Goal: Find specific page/section: Find specific page/section

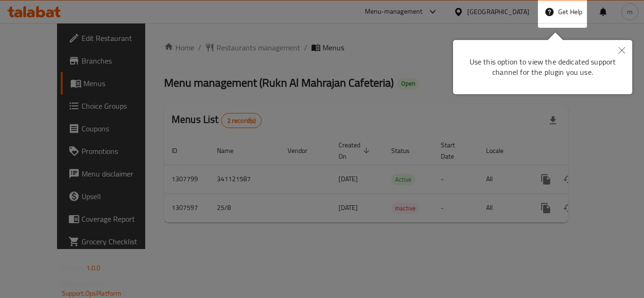
click at [628, 50] on button "Close" at bounding box center [621, 51] width 21 height 22
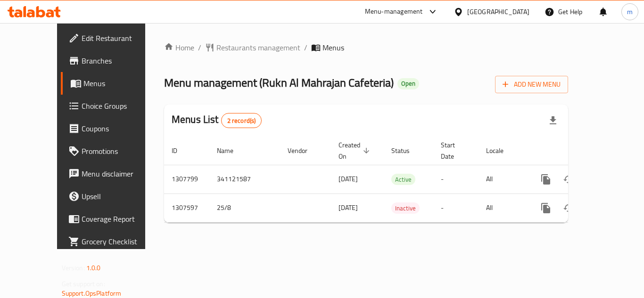
click at [54, 15] on icon at bounding box center [50, 13] width 8 height 8
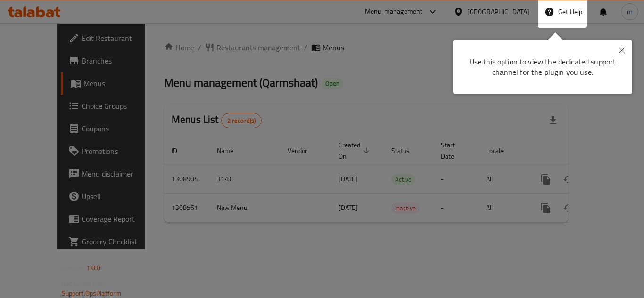
click at [208, 30] on div at bounding box center [322, 149] width 644 height 298
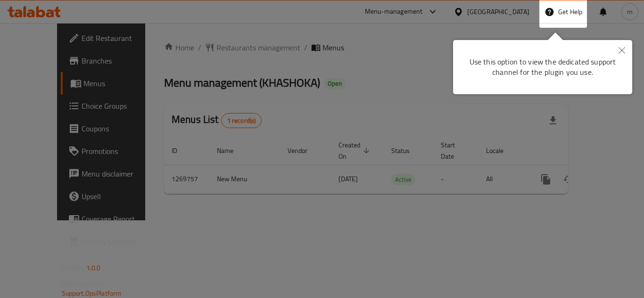
click at [154, 34] on div at bounding box center [322, 149] width 644 height 298
click at [154, 34] on div "Home / Restaurants management / Menus Menu management ( KHASHOKA ) Open Add New…" at bounding box center [366, 121] width 442 height 197
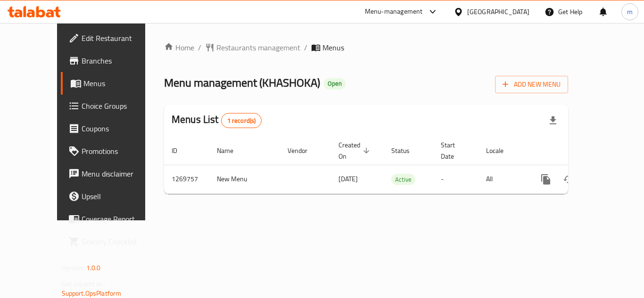
click at [183, 87] on span "Menu management ( KHASHOKA )" at bounding box center [242, 82] width 156 height 21
click at [23, 7] on icon at bounding box center [34, 11] width 53 height 11
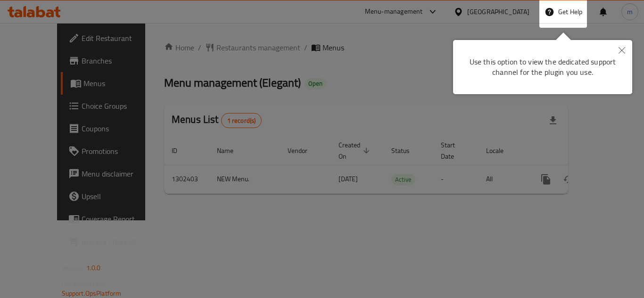
drag, startPoint x: 625, startPoint y: 50, endPoint x: 588, endPoint y: 53, distance: 36.8
click at [624, 50] on button "Close" at bounding box center [621, 51] width 21 height 22
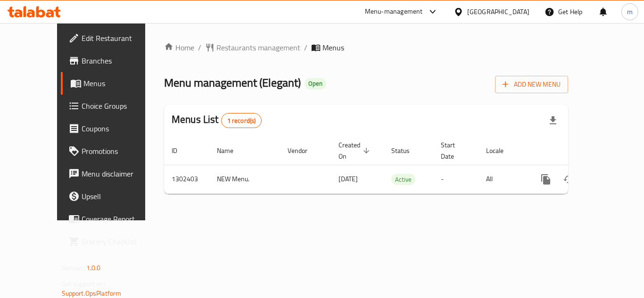
click at [44, 12] on icon at bounding box center [40, 11] width 9 height 11
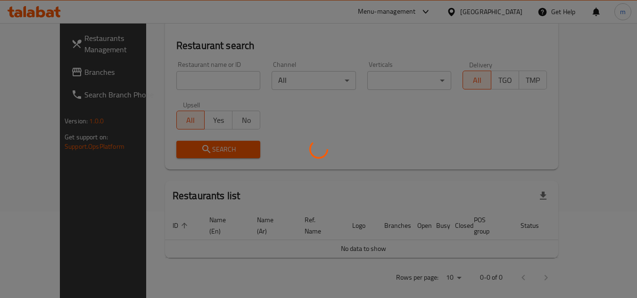
scroll to position [87, 0]
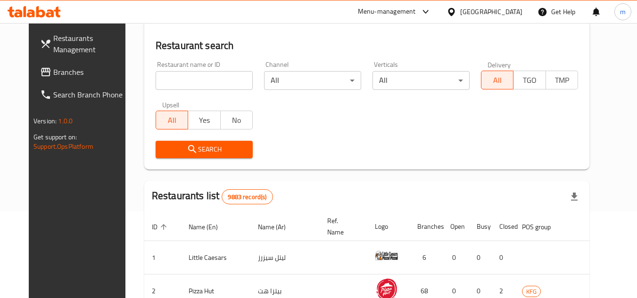
click at [416, 15] on div "Menu-management" at bounding box center [387, 11] width 58 height 11
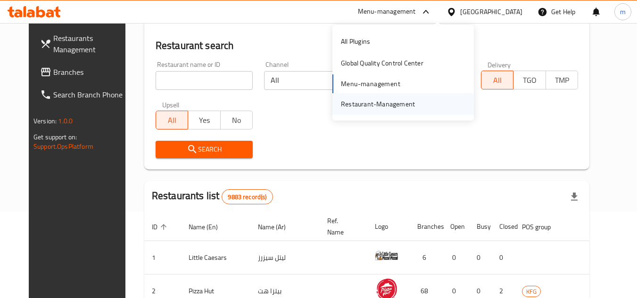
click at [387, 105] on div "Restaurant-Management" at bounding box center [378, 104] width 74 height 10
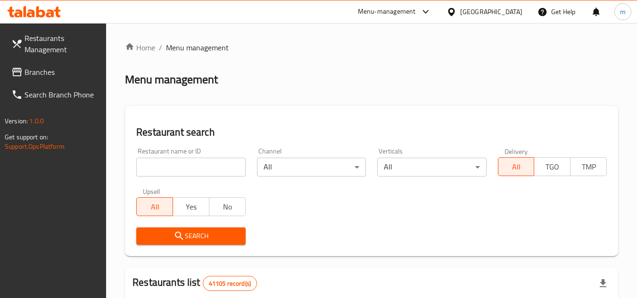
click at [409, 6] on div "Menu-management" at bounding box center [394, 11] width 89 height 23
click at [406, 14] on div "Menu-management" at bounding box center [387, 11] width 58 height 11
click at [354, 99] on div "Restaurant-Management" at bounding box center [336, 104] width 74 height 10
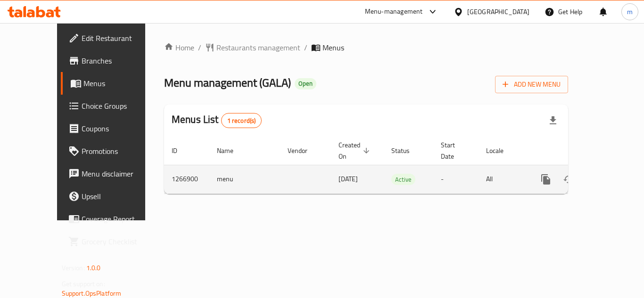
click at [280, 180] on td "enhanced table" at bounding box center [305, 179] width 51 height 29
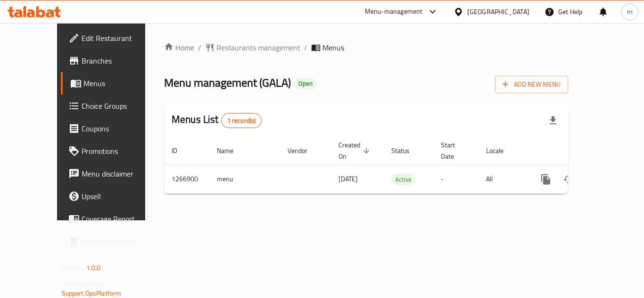
click at [51, 11] on icon at bounding box center [50, 13] width 8 height 8
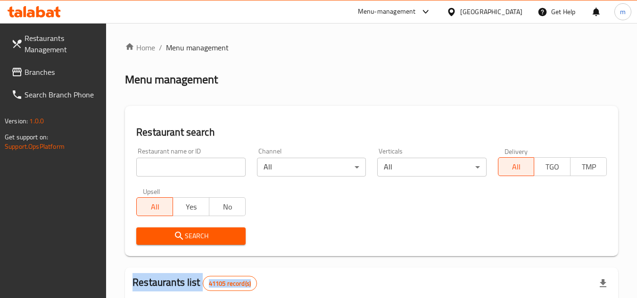
click at [396, 16] on div "Menu-management" at bounding box center [387, 11] width 58 height 11
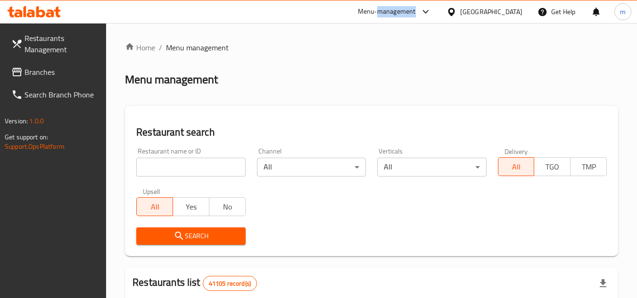
click at [396, 16] on div "Menu-management" at bounding box center [387, 11] width 58 height 11
click at [387, 14] on div "Menu-management" at bounding box center [387, 11] width 58 height 11
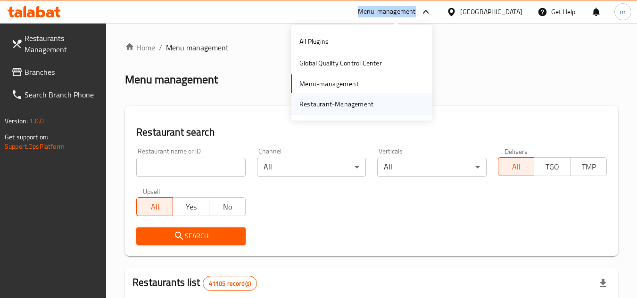
click at [348, 104] on div "Restaurant-Management" at bounding box center [336, 104] width 74 height 10
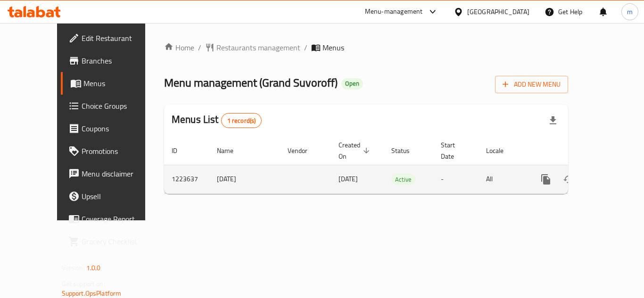
click at [227, 176] on td "20/2/2024" at bounding box center [244, 179] width 71 height 29
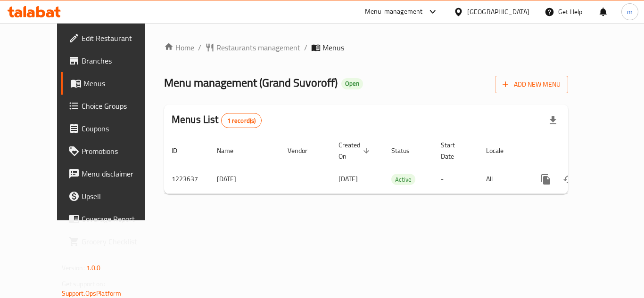
click at [49, 14] on icon at bounding box center [50, 13] width 8 height 8
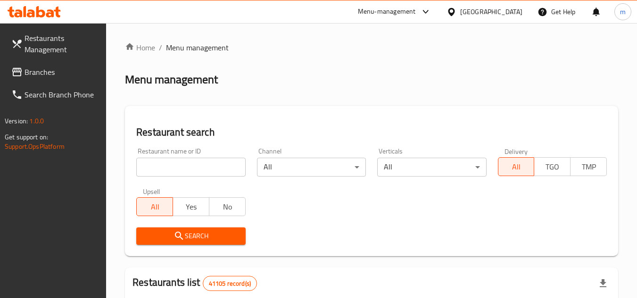
click at [182, 23] on div "​ Menu-management United Arab Emirates Get Help m Restaurants Management Branch…" at bounding box center [318, 160] width 637 height 275
click at [180, 51] on span "Menu management" at bounding box center [197, 47] width 63 height 11
click at [393, 17] on div "Menu-management" at bounding box center [394, 11] width 89 height 23
click at [395, 9] on div "Menu-management" at bounding box center [387, 11] width 58 height 11
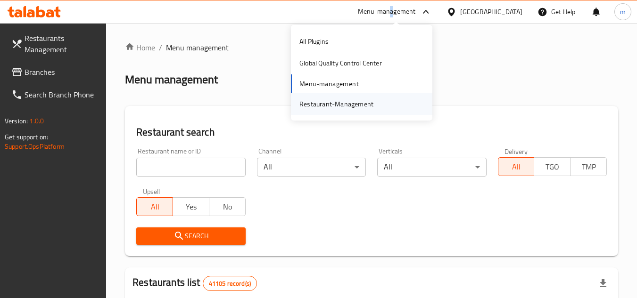
click at [346, 99] on div "Restaurant-Management" at bounding box center [336, 104] width 74 height 10
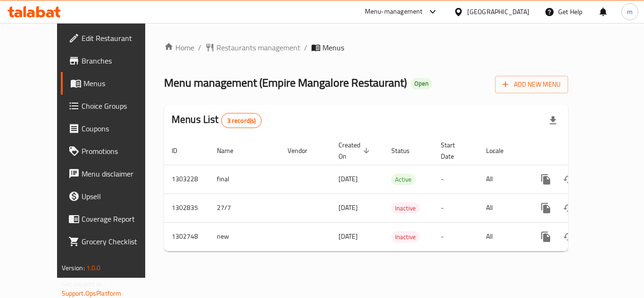
click at [25, 13] on icon at bounding box center [25, 11] width 3 height 11
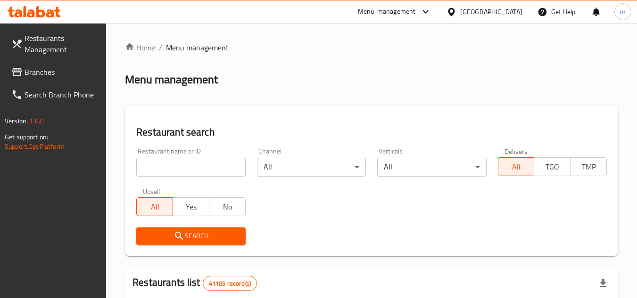
click at [400, 18] on div "Menu-management" at bounding box center [394, 11] width 89 height 23
click at [400, 13] on div "Menu-management" at bounding box center [387, 11] width 58 height 11
click at [332, 102] on div "Restaurant-Management" at bounding box center [336, 104] width 74 height 10
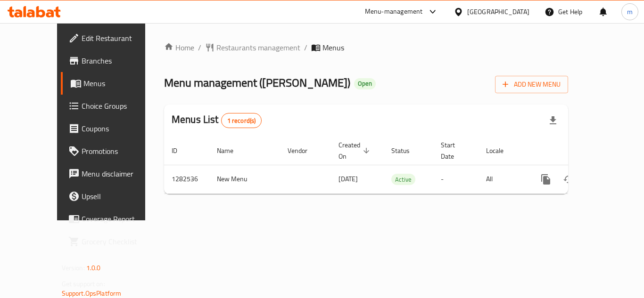
click at [48, 8] on icon at bounding box center [34, 11] width 53 height 11
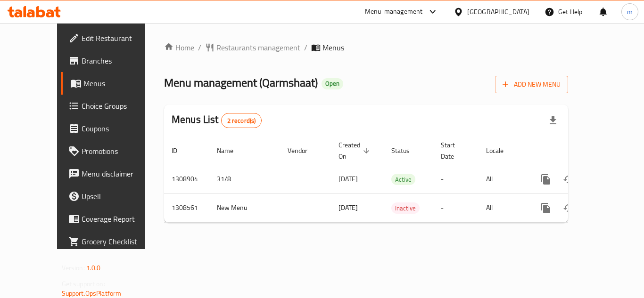
click at [280, 199] on td "enhanced table" at bounding box center [305, 208] width 51 height 29
click at [37, 12] on icon at bounding box center [40, 11] width 9 height 11
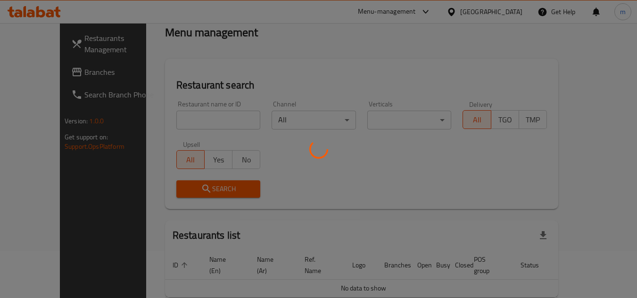
scroll to position [47, 0]
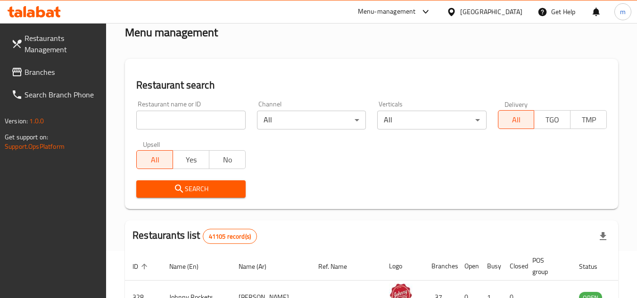
click at [465, 15] on div "[GEOGRAPHIC_DATA]" at bounding box center [491, 12] width 62 height 10
click at [405, 11] on div "Menu-management" at bounding box center [387, 11] width 58 height 11
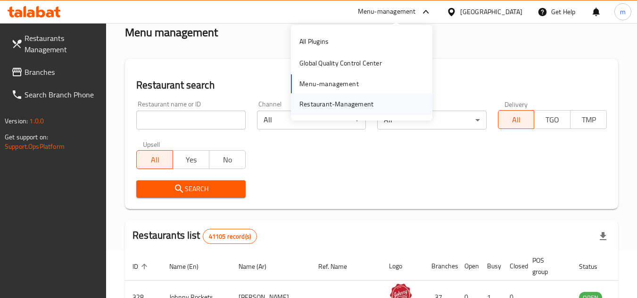
click at [319, 106] on div "Restaurant-Management" at bounding box center [336, 104] width 74 height 10
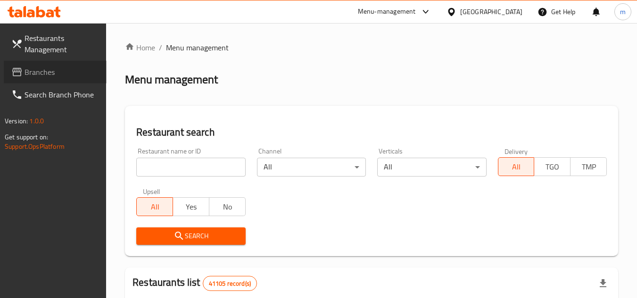
click at [40, 77] on span "Branches" at bounding box center [62, 71] width 74 height 11
click at [402, 9] on div "Menu-management" at bounding box center [387, 11] width 58 height 11
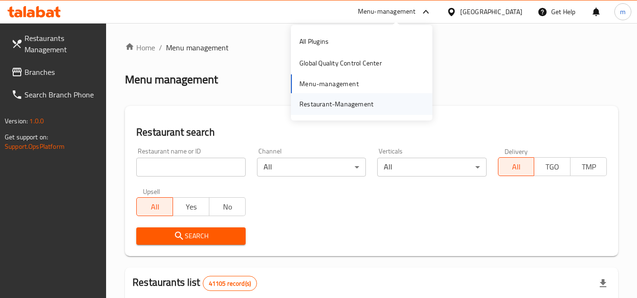
click at [327, 104] on div "Restaurant-Management" at bounding box center [336, 104] width 74 height 10
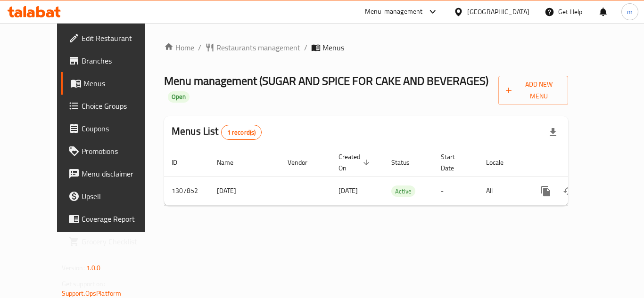
click at [51, 11] on icon at bounding box center [50, 13] width 8 height 8
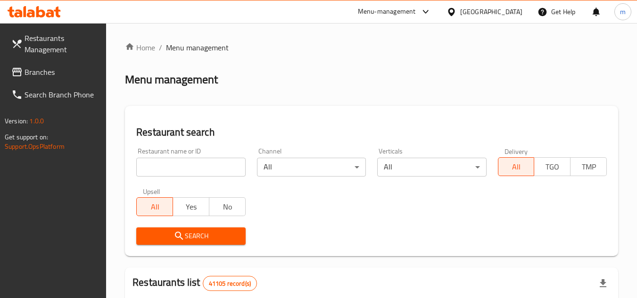
click at [401, 16] on div at bounding box center [318, 149] width 637 height 298
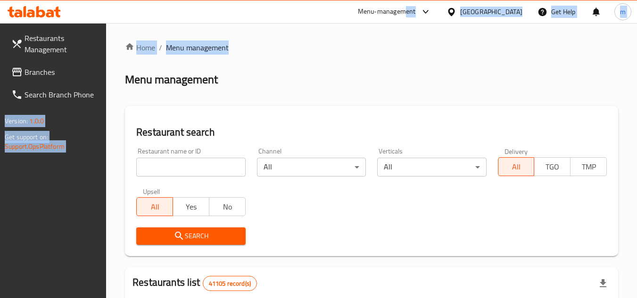
drag, startPoint x: 407, startPoint y: 22, endPoint x: 407, endPoint y: 13, distance: 9.0
click at [406, 23] on div "​ Menu-management United Arab Emirates Get Help m Restaurants Management Branch…" at bounding box center [318, 160] width 637 height 275
click at [407, 12] on div "Menu-management" at bounding box center [387, 11] width 58 height 11
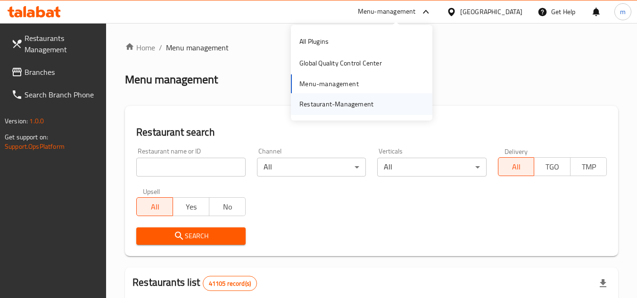
click at [343, 105] on div "Restaurant-Management" at bounding box center [336, 104] width 74 height 10
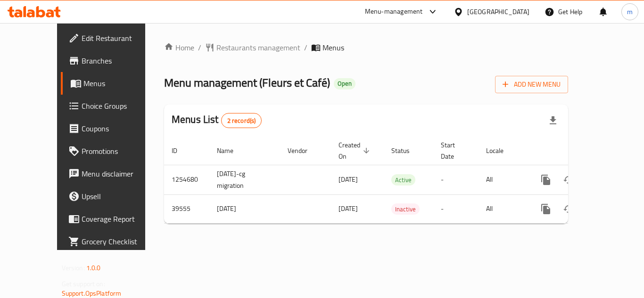
click at [32, 17] on icon at bounding box center [34, 11] width 53 height 11
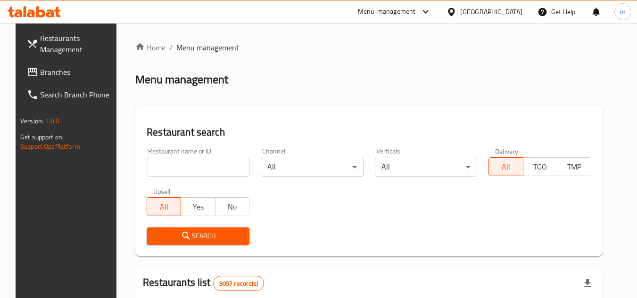
drag, startPoint x: 266, startPoint y: 53, endPoint x: 288, endPoint y: 59, distance: 23.4
click at [269, 55] on div at bounding box center [318, 149] width 637 height 298
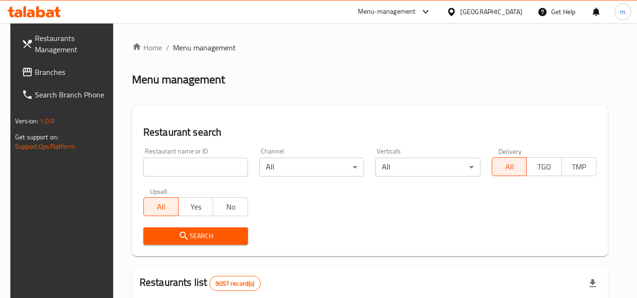
click at [439, 18] on div "Menu-management" at bounding box center [394, 11] width 89 height 23
click at [416, 13] on div "Menu-management" at bounding box center [387, 11] width 58 height 11
click at [379, 96] on div "Restaurant-Management" at bounding box center [380, 104] width 89 height 22
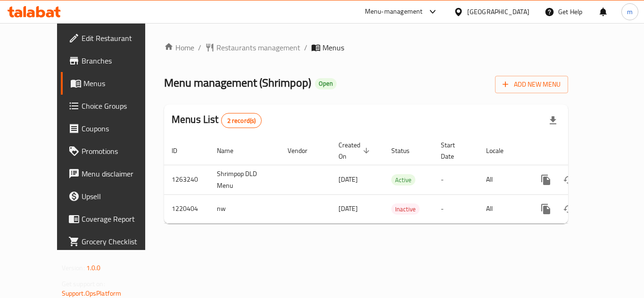
click at [53, 16] on icon at bounding box center [50, 13] width 8 height 8
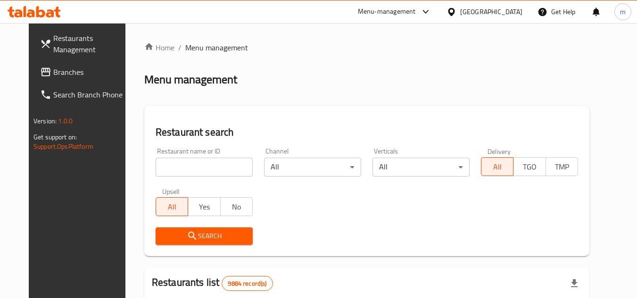
click at [454, 10] on div at bounding box center [318, 149] width 637 height 298
click at [416, 9] on div "Menu-management" at bounding box center [387, 11] width 58 height 11
click at [388, 105] on div "Restaurant-Management" at bounding box center [378, 104] width 74 height 10
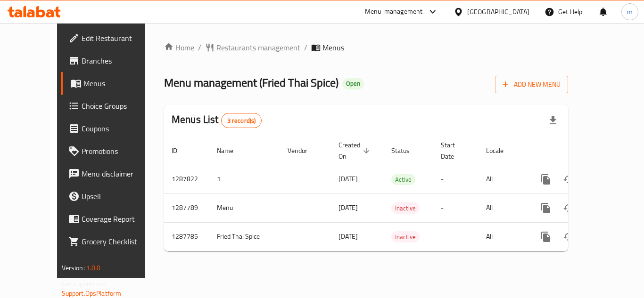
click at [56, 14] on icon at bounding box center [34, 11] width 53 height 11
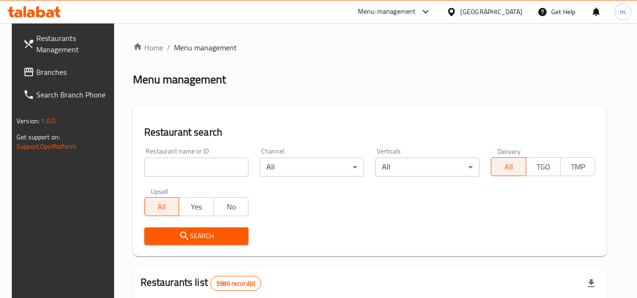
click at [416, 13] on div "Menu-management" at bounding box center [387, 11] width 58 height 11
click at [420, 104] on div "Restaurant-Management" at bounding box center [399, 104] width 141 height 22
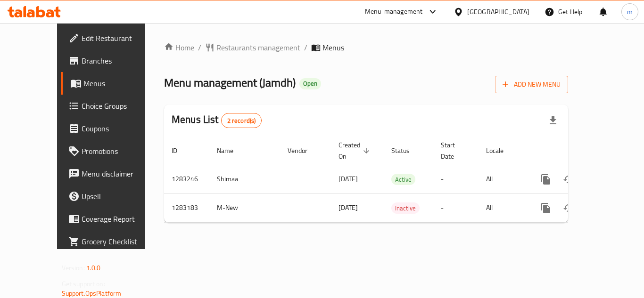
click at [48, 12] on icon at bounding box center [34, 11] width 53 height 11
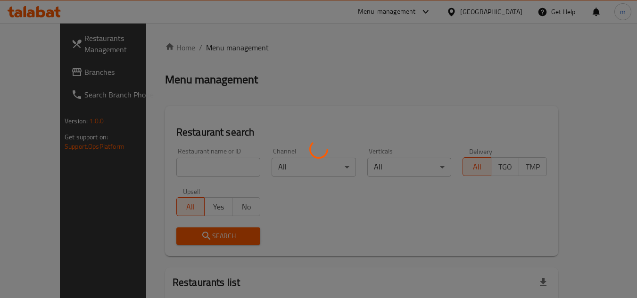
click at [437, 16] on div at bounding box center [318, 149] width 637 height 298
click at [436, 10] on div at bounding box center [318, 149] width 637 height 298
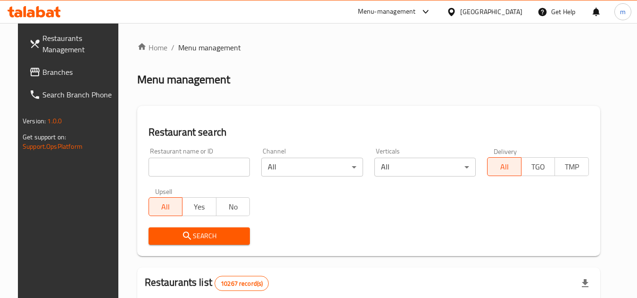
click at [61, 70] on span "Branches" at bounding box center [79, 71] width 74 height 11
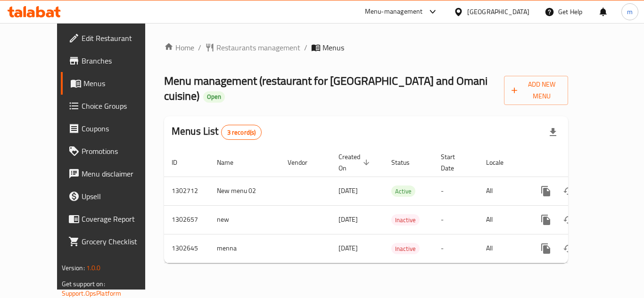
click at [293, 116] on div "Menus List 3 record(s)" at bounding box center [366, 132] width 404 height 32
click at [290, 90] on span "Menu management ( restaurant for [GEOGRAPHIC_DATA] and Omani cuisine )" at bounding box center [325, 88] width 323 height 36
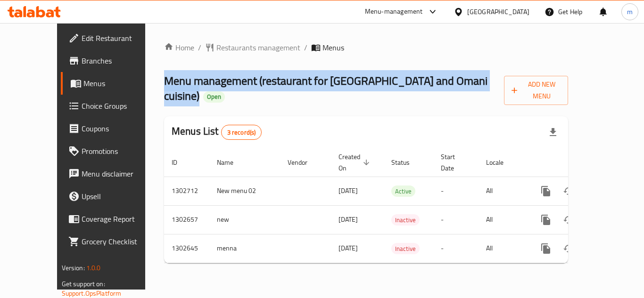
click at [290, 90] on span "Menu management ( restaurant for [GEOGRAPHIC_DATA] and Omani cuisine )" at bounding box center [325, 88] width 323 height 36
click at [251, 86] on span "Menu management ( restaurant for [GEOGRAPHIC_DATA] and Omani cuisine )" at bounding box center [325, 88] width 323 height 36
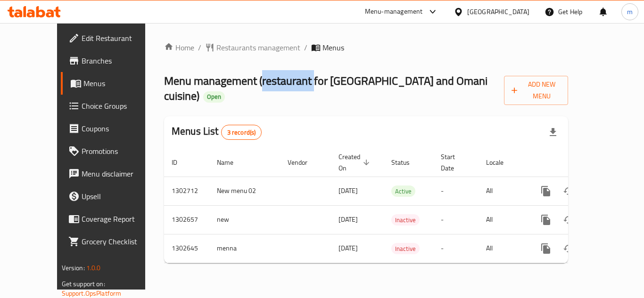
click at [251, 86] on span "Menu management ( restaurant for Yemeni and Omani cuisine )" at bounding box center [325, 88] width 323 height 36
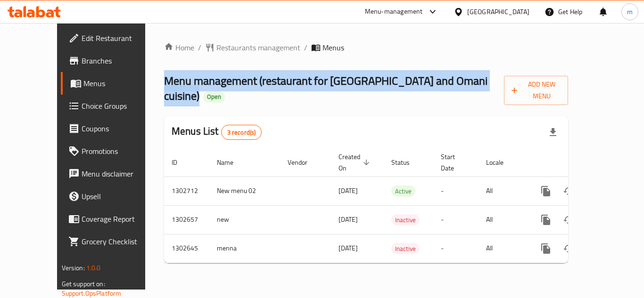
click at [251, 86] on span "Menu management ( restaurant for Yemeni and Omani cuisine )" at bounding box center [325, 88] width 323 height 36
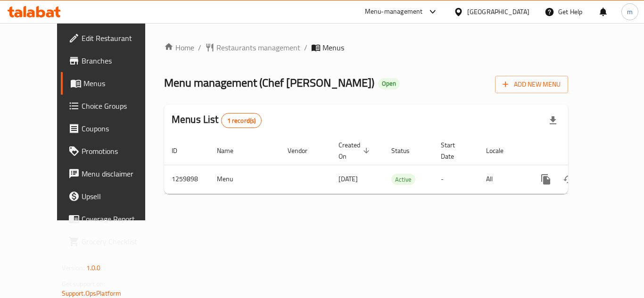
click at [46, 10] on icon at bounding box center [34, 11] width 53 height 11
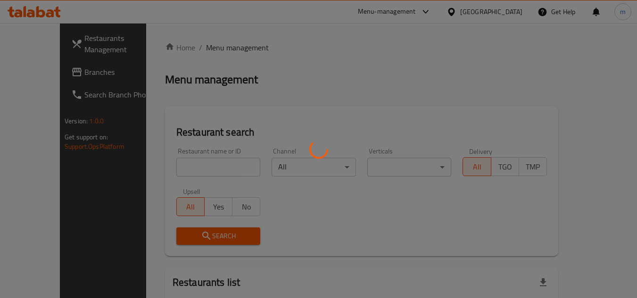
click at [441, 16] on div at bounding box center [318, 149] width 637 height 298
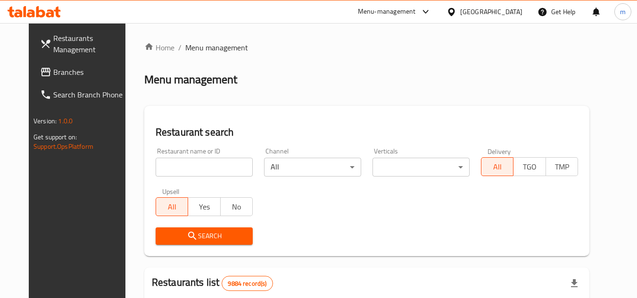
click at [416, 12] on div "Menu-management" at bounding box center [387, 11] width 58 height 11
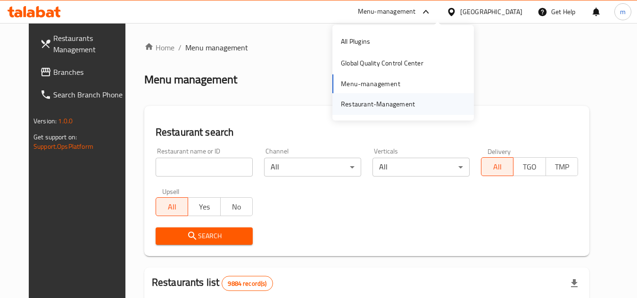
click at [373, 112] on div "Restaurant-Management" at bounding box center [377, 104] width 89 height 22
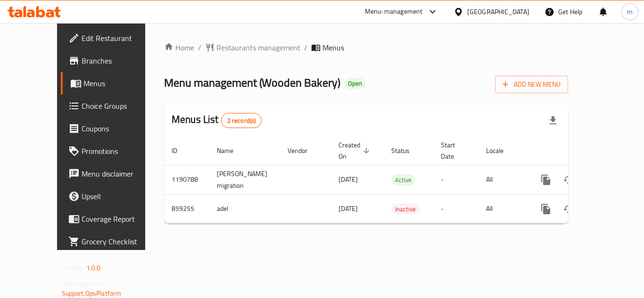
click at [12, 9] on icon at bounding box center [11, 12] width 7 height 11
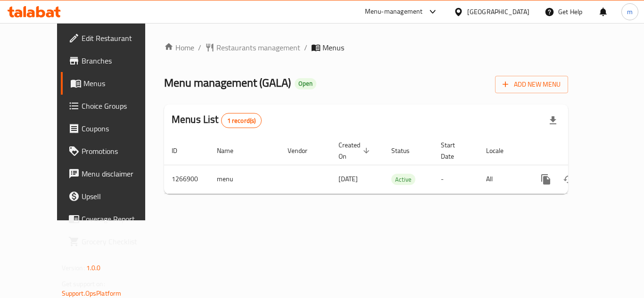
click at [36, 9] on icon at bounding box center [40, 11] width 9 height 11
click at [30, 16] on icon at bounding box center [31, 13] width 8 height 8
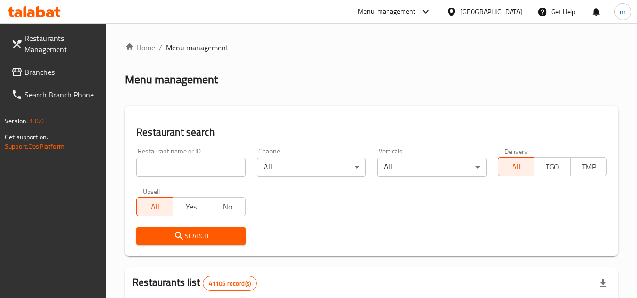
click at [394, 14] on div "Menu-management" at bounding box center [387, 11] width 58 height 11
click at [337, 106] on div "Restaurant-Management" at bounding box center [336, 104] width 74 height 10
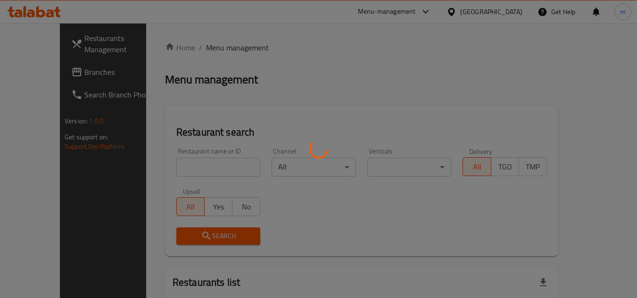
scroll to position [47, 0]
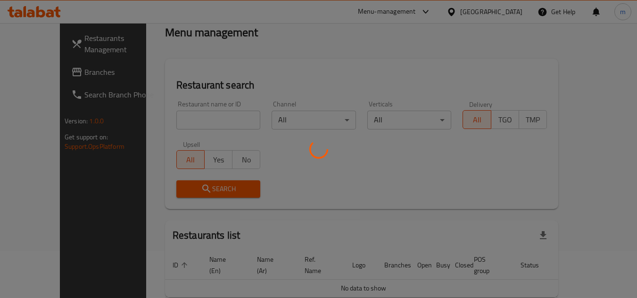
click at [430, 10] on div at bounding box center [318, 149] width 637 height 298
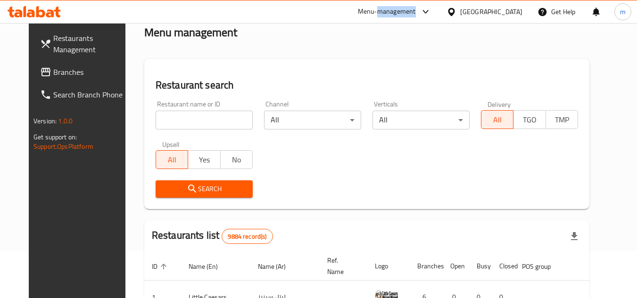
click at [416, 11] on div "Menu-management" at bounding box center [387, 11] width 58 height 11
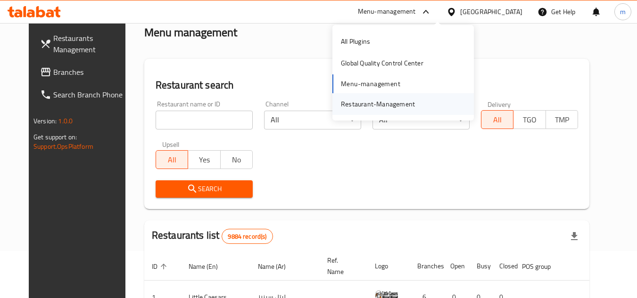
click at [378, 104] on div "Restaurant-Management" at bounding box center [378, 104] width 74 height 10
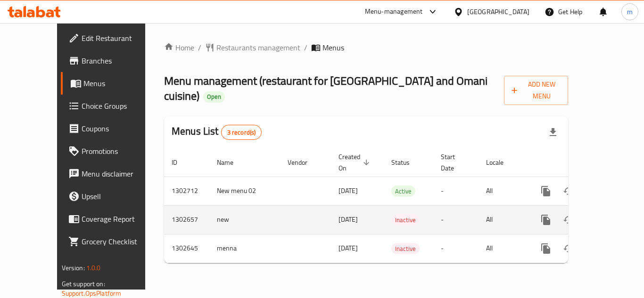
click at [391, 215] on span "Inactive" at bounding box center [405, 220] width 28 height 11
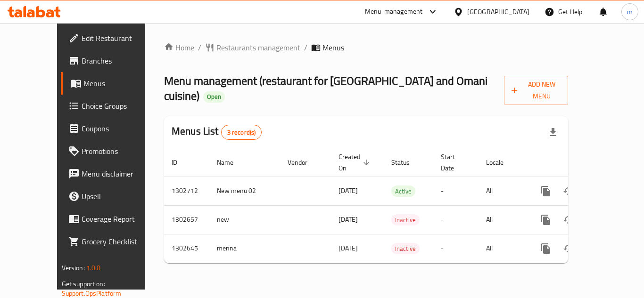
click at [49, 16] on icon at bounding box center [50, 13] width 8 height 8
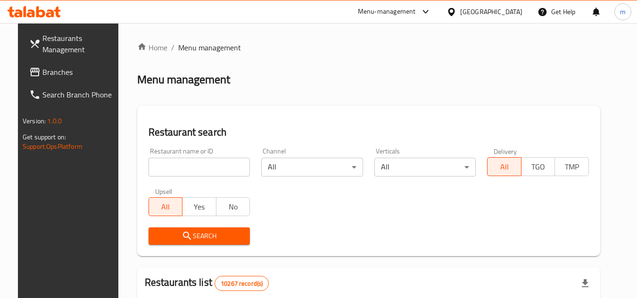
click at [416, 11] on div "Menu-management" at bounding box center [387, 11] width 58 height 11
click at [387, 107] on div "Restaurant-Management" at bounding box center [380, 104] width 74 height 10
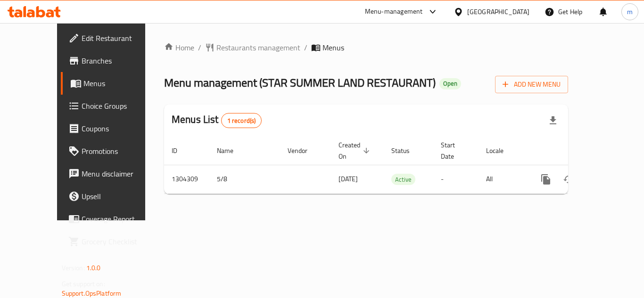
click at [33, 8] on icon at bounding box center [34, 11] width 53 height 11
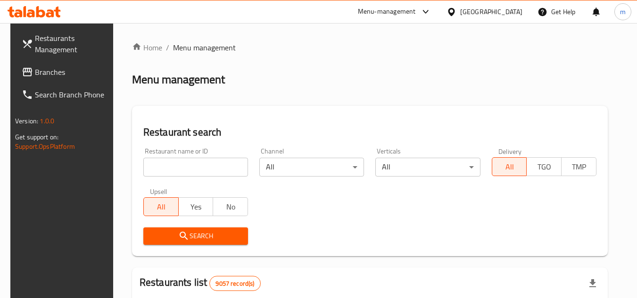
click at [416, 14] on div "Menu-management" at bounding box center [387, 11] width 58 height 11
click at [411, 101] on div "Restaurant-Management" at bounding box center [381, 104] width 74 height 10
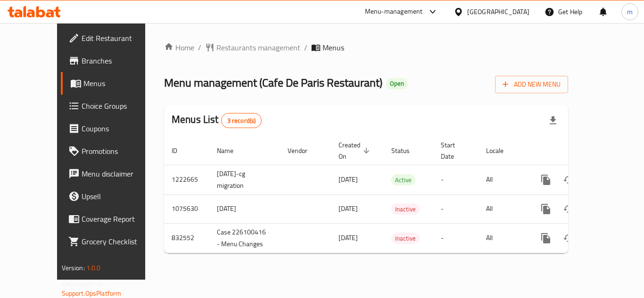
click at [32, 4] on div at bounding box center [34, 11] width 68 height 19
click at [40, 12] on icon at bounding box center [40, 11] width 9 height 11
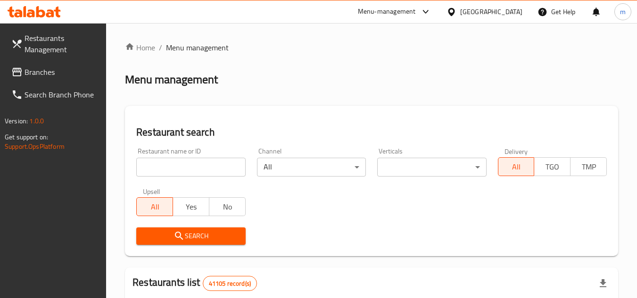
click at [419, 8] on div at bounding box center [424, 11] width 16 height 11
click at [309, 105] on div "Restaurant-Management" at bounding box center [336, 104] width 74 height 10
